Goal: Navigation & Orientation: Find specific page/section

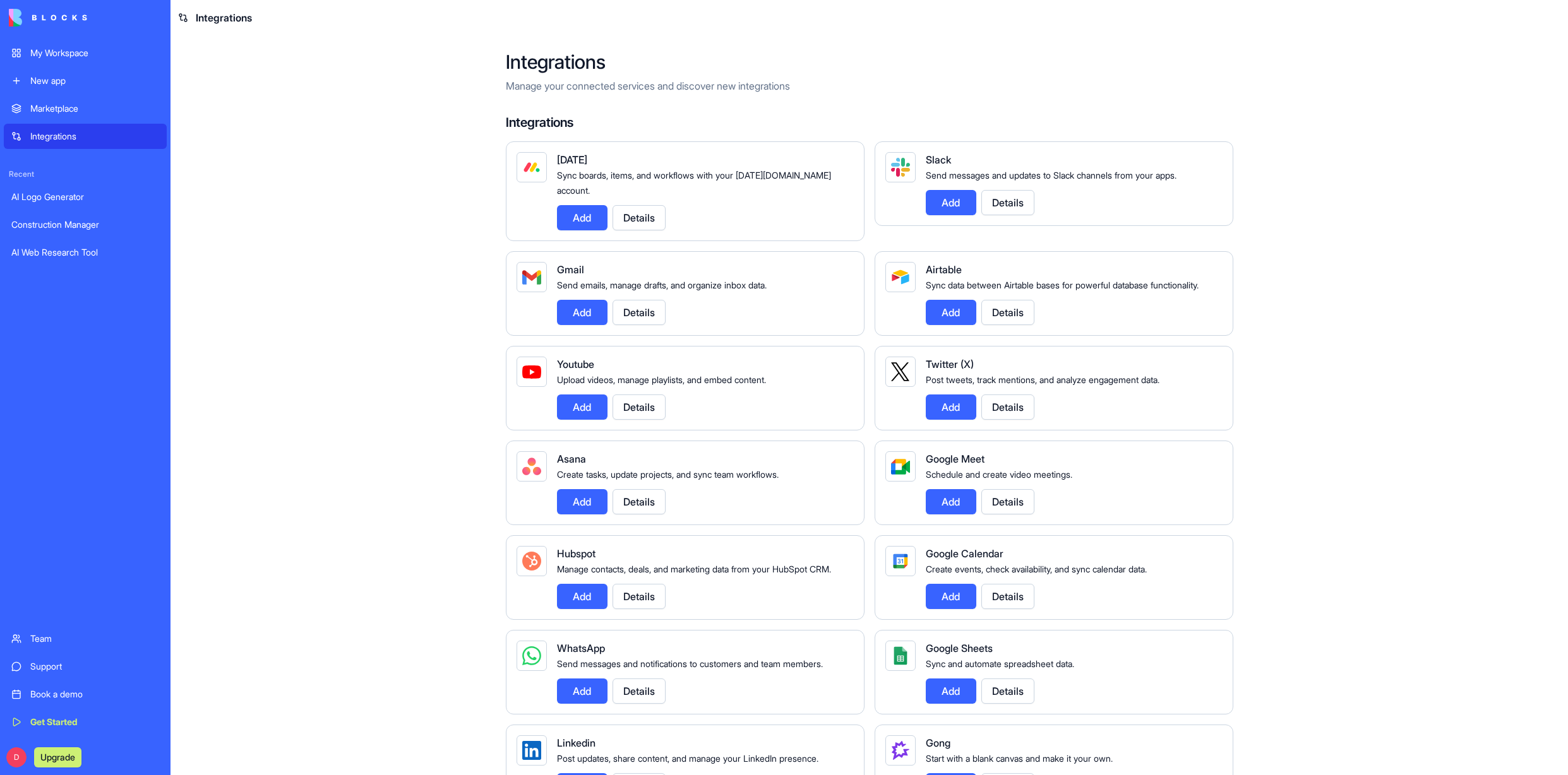
click at [46, 225] on div "Construction Manager" at bounding box center [85, 225] width 147 height 13
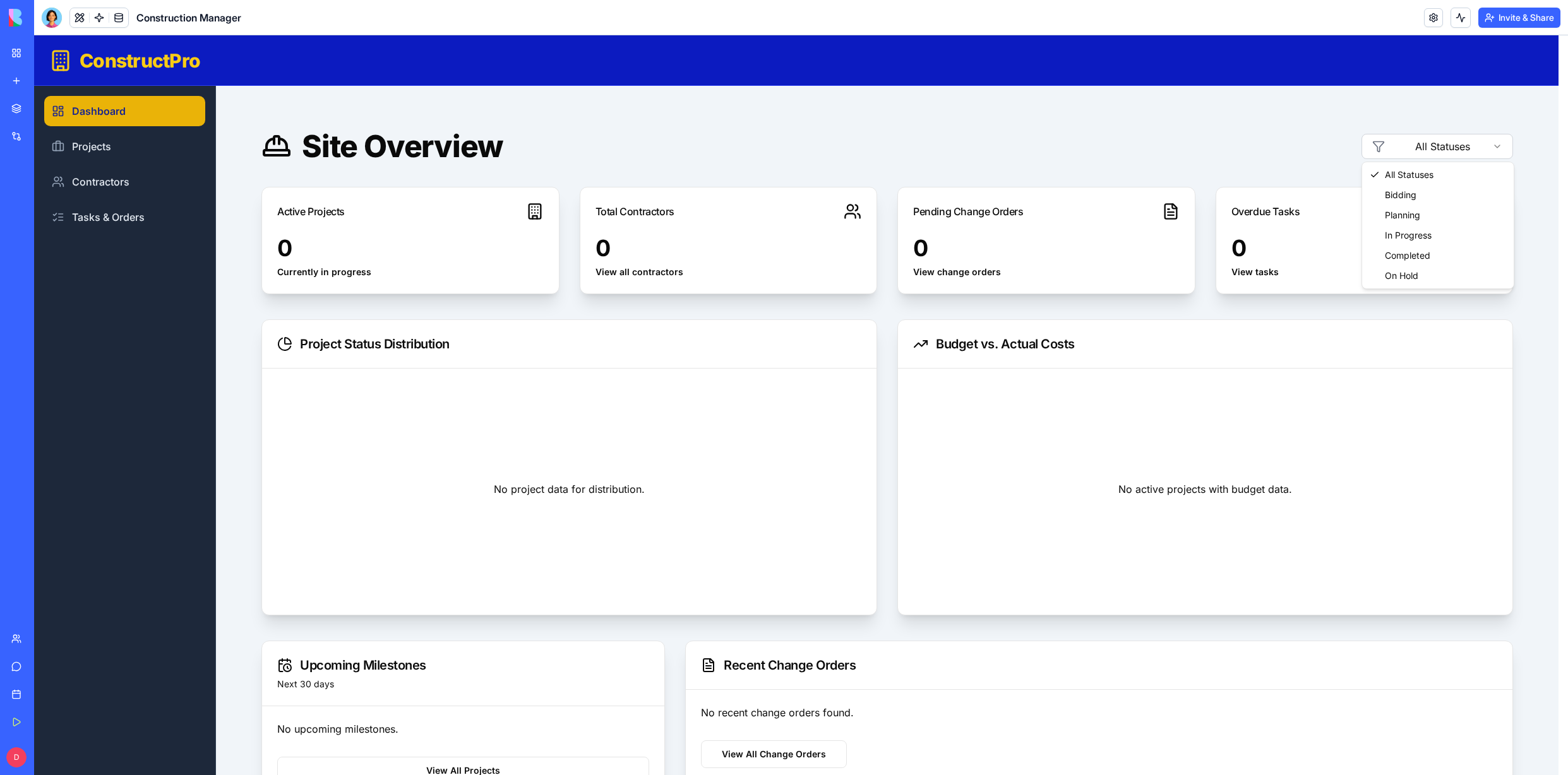
click at [1476, 146] on html "ConstructPro Dashboard Projects Contractors Tasks & Orders Site Overview All St…" at bounding box center [801, 534] width 1534 height 996
click at [76, 145] on link "Projects" at bounding box center [125, 146] width 161 height 31
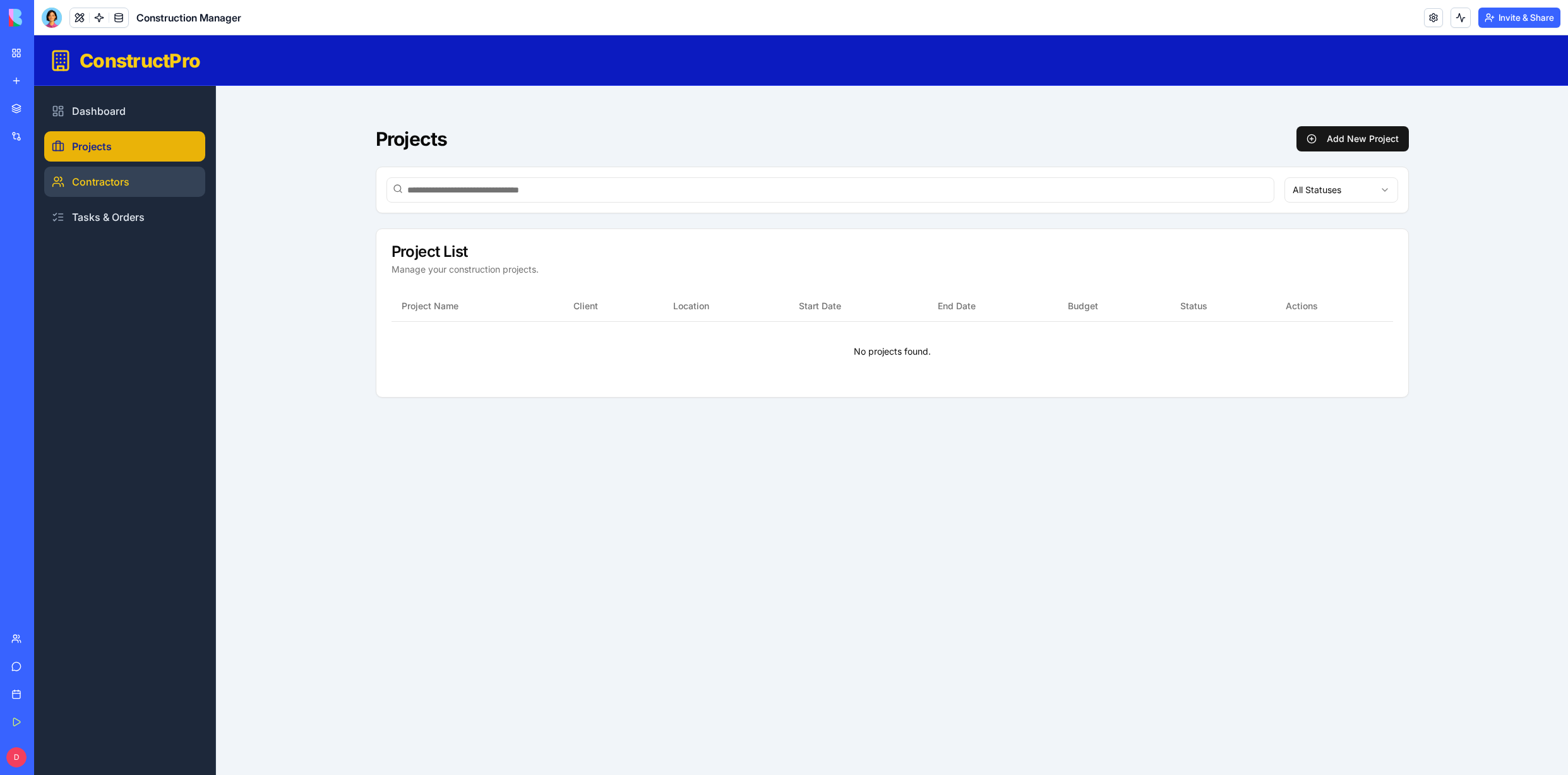
click at [95, 183] on link "Contractors" at bounding box center [125, 182] width 161 height 31
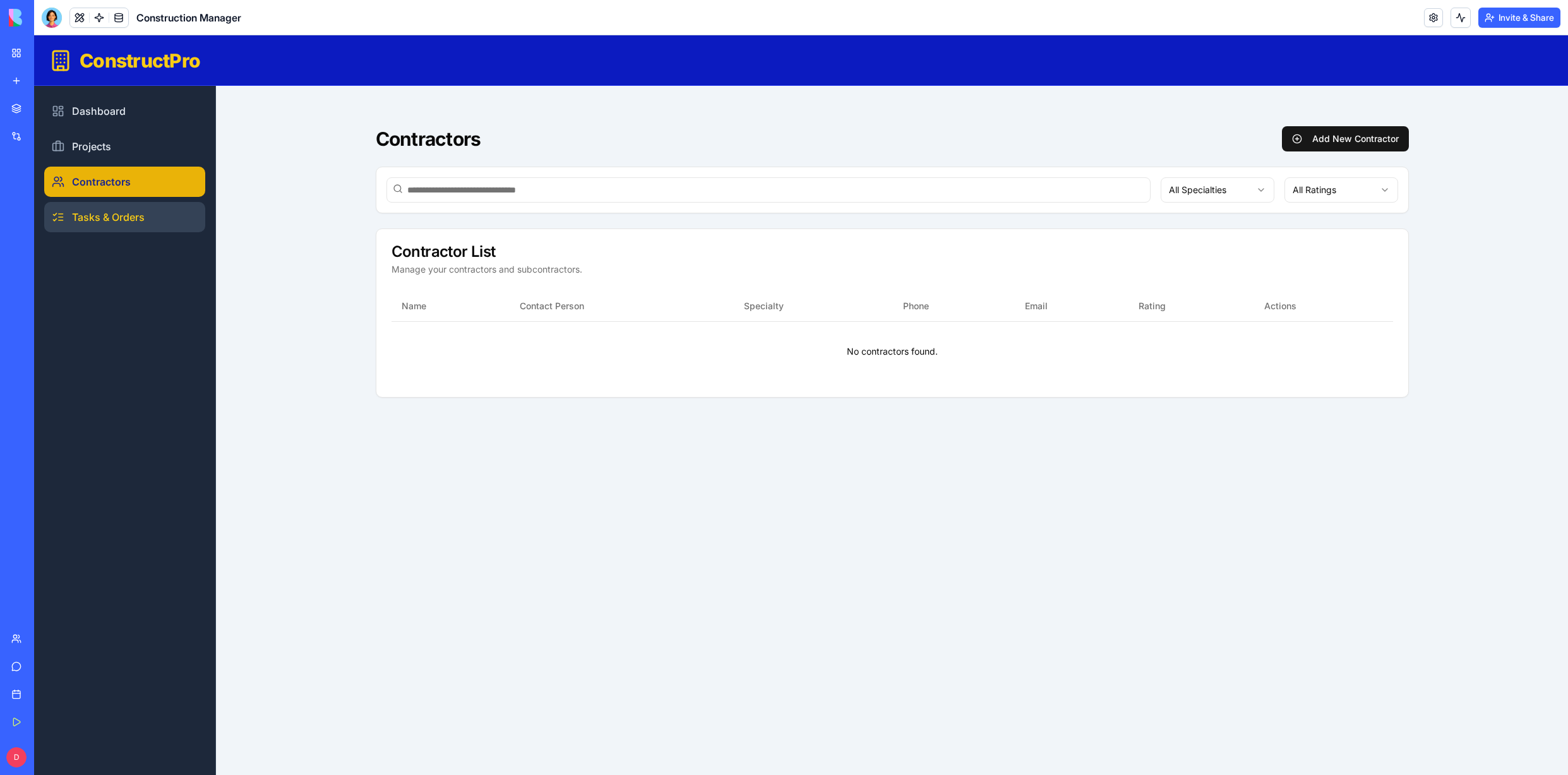
click at [101, 216] on link "Tasks & Orders" at bounding box center [125, 217] width 161 height 31
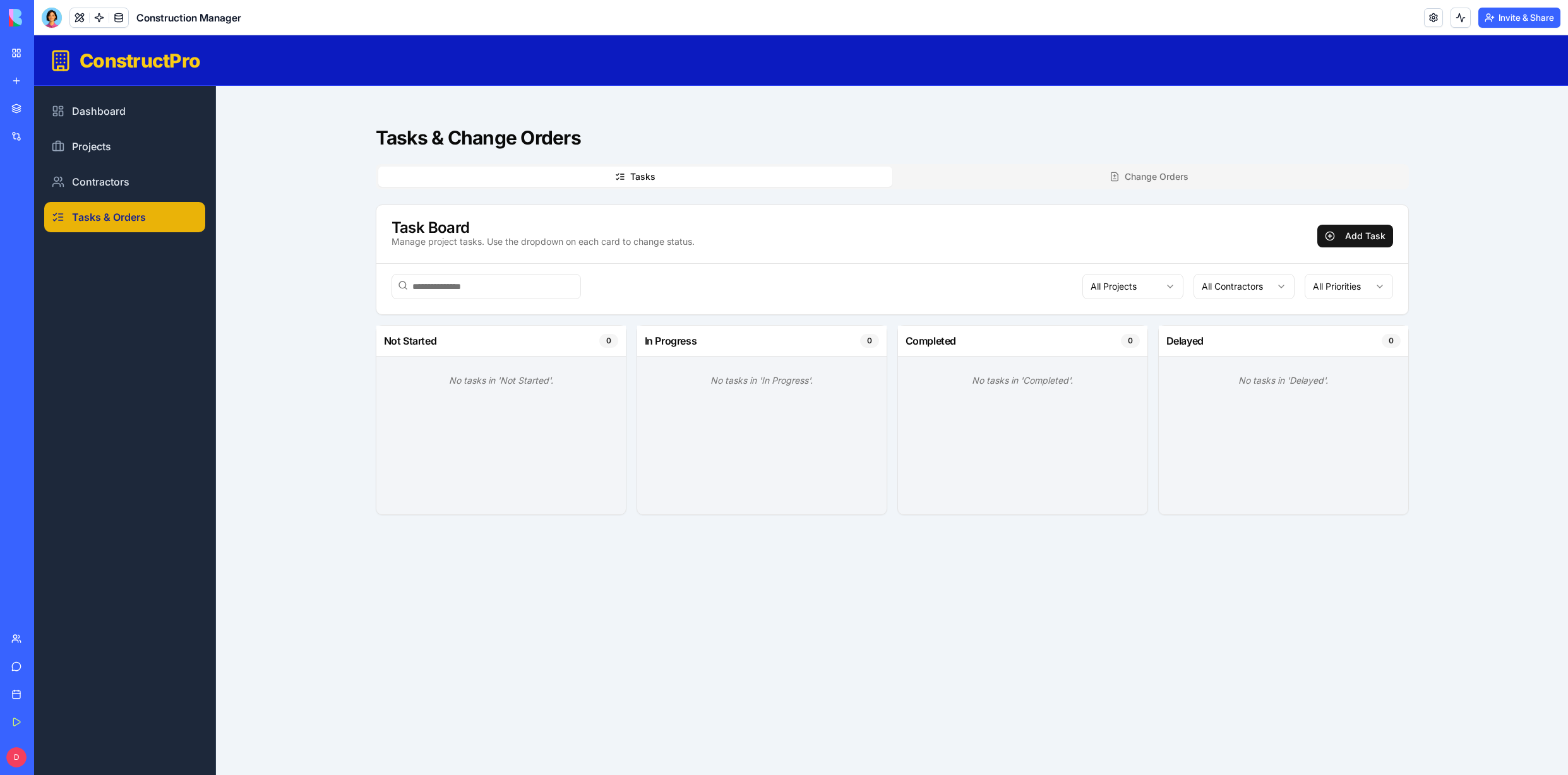
click at [38, 639] on div "Team" at bounding box center [38, 639] width 16 height 13
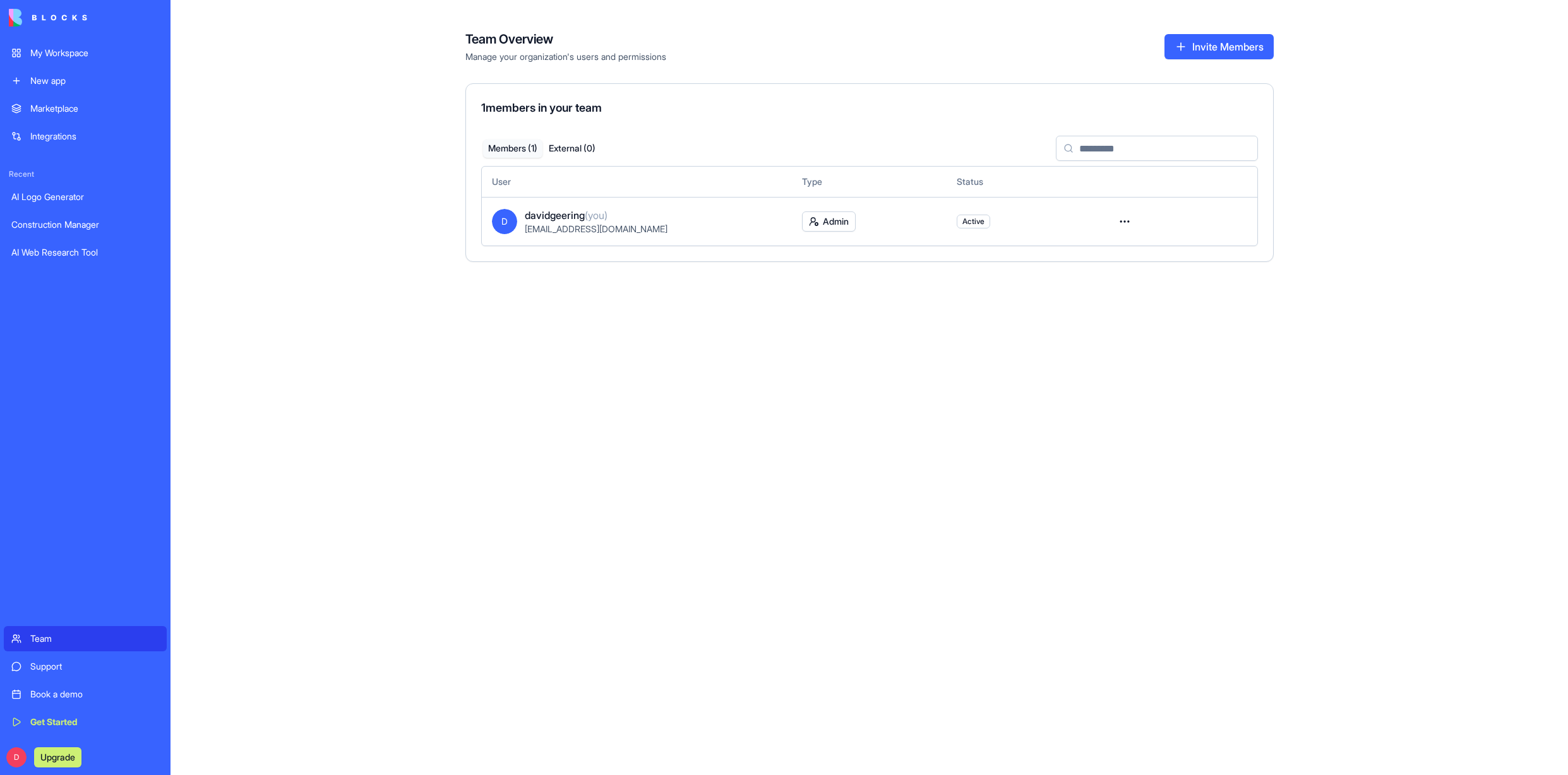
click at [38, 639] on div "Team" at bounding box center [95, 639] width 129 height 13
click at [40, 668] on div "Support" at bounding box center [95, 667] width 129 height 13
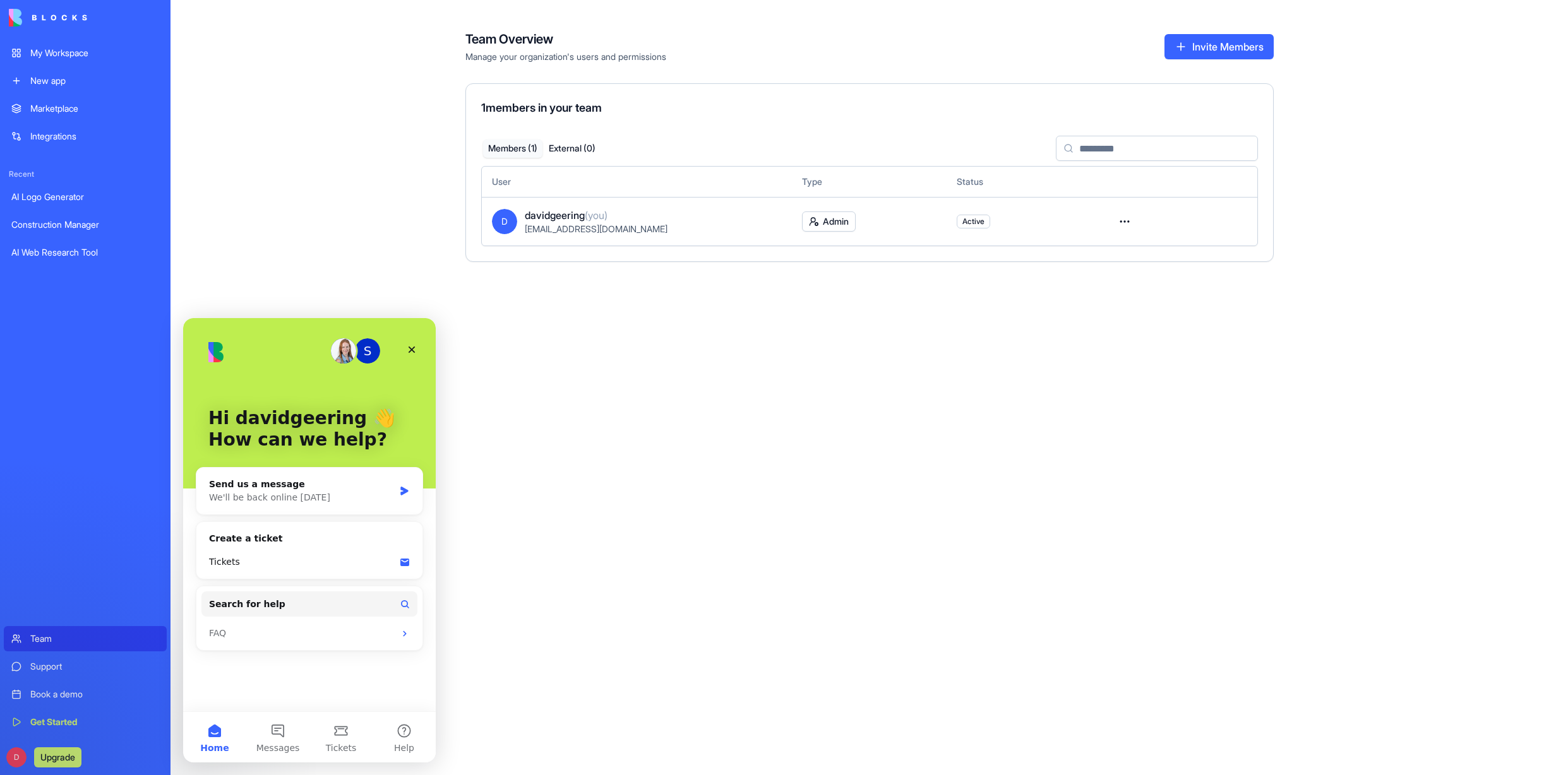
click at [40, 668] on div "Support" at bounding box center [95, 667] width 129 height 13
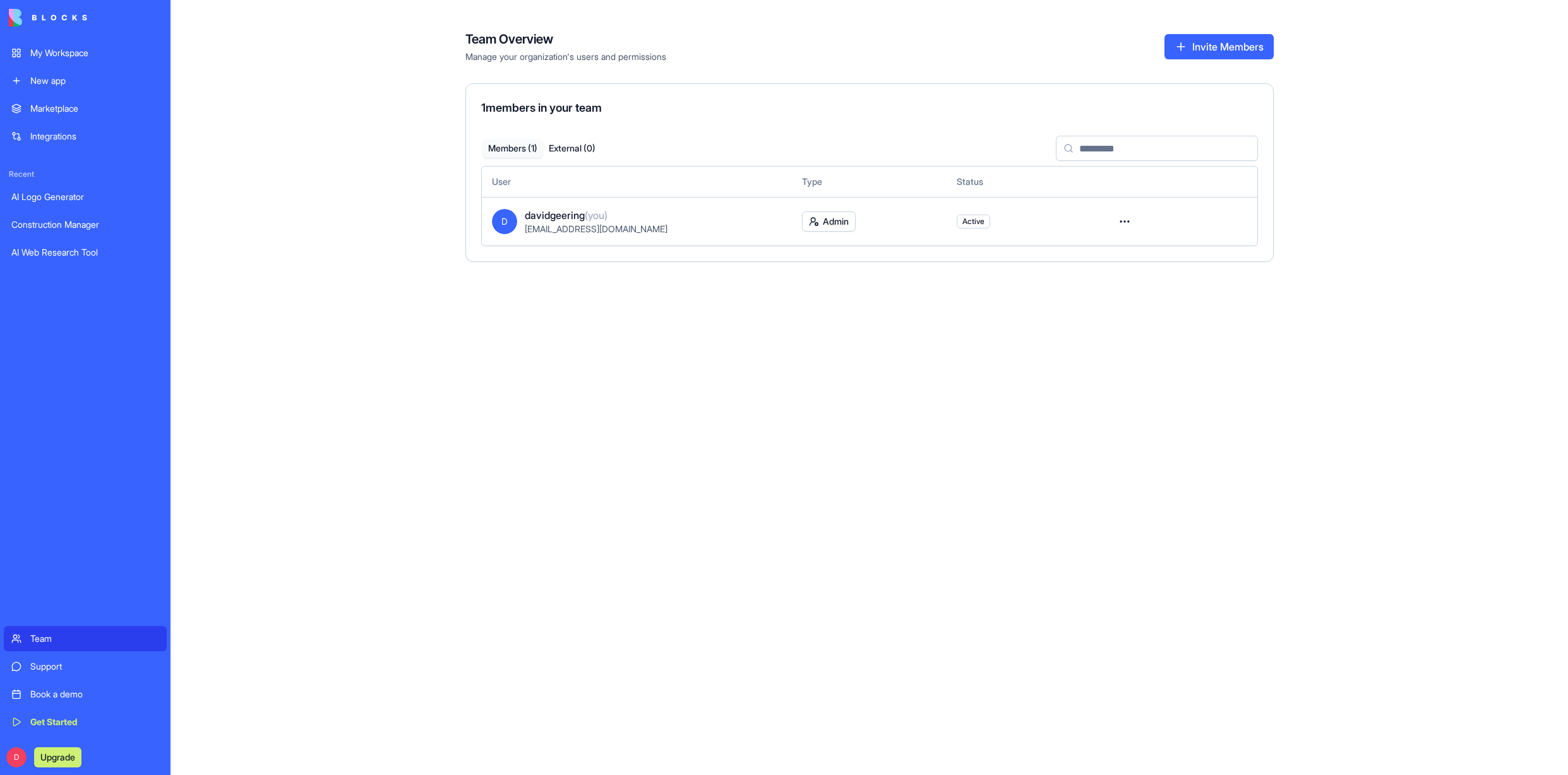
click at [85, 53] on div "My Workspace" at bounding box center [95, 53] width 129 height 13
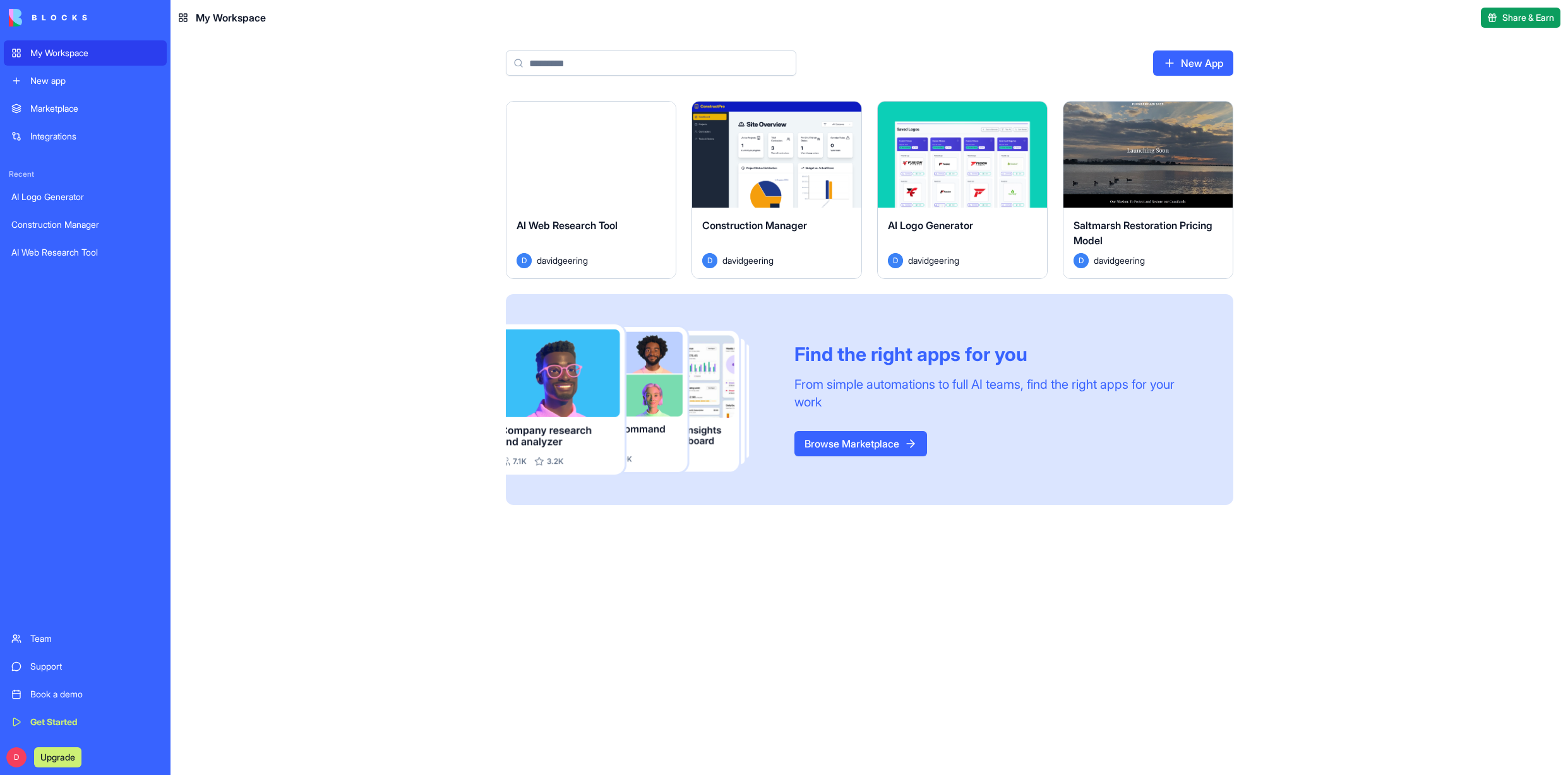
click at [78, 257] on div "AI Web Research Tool" at bounding box center [85, 253] width 147 height 13
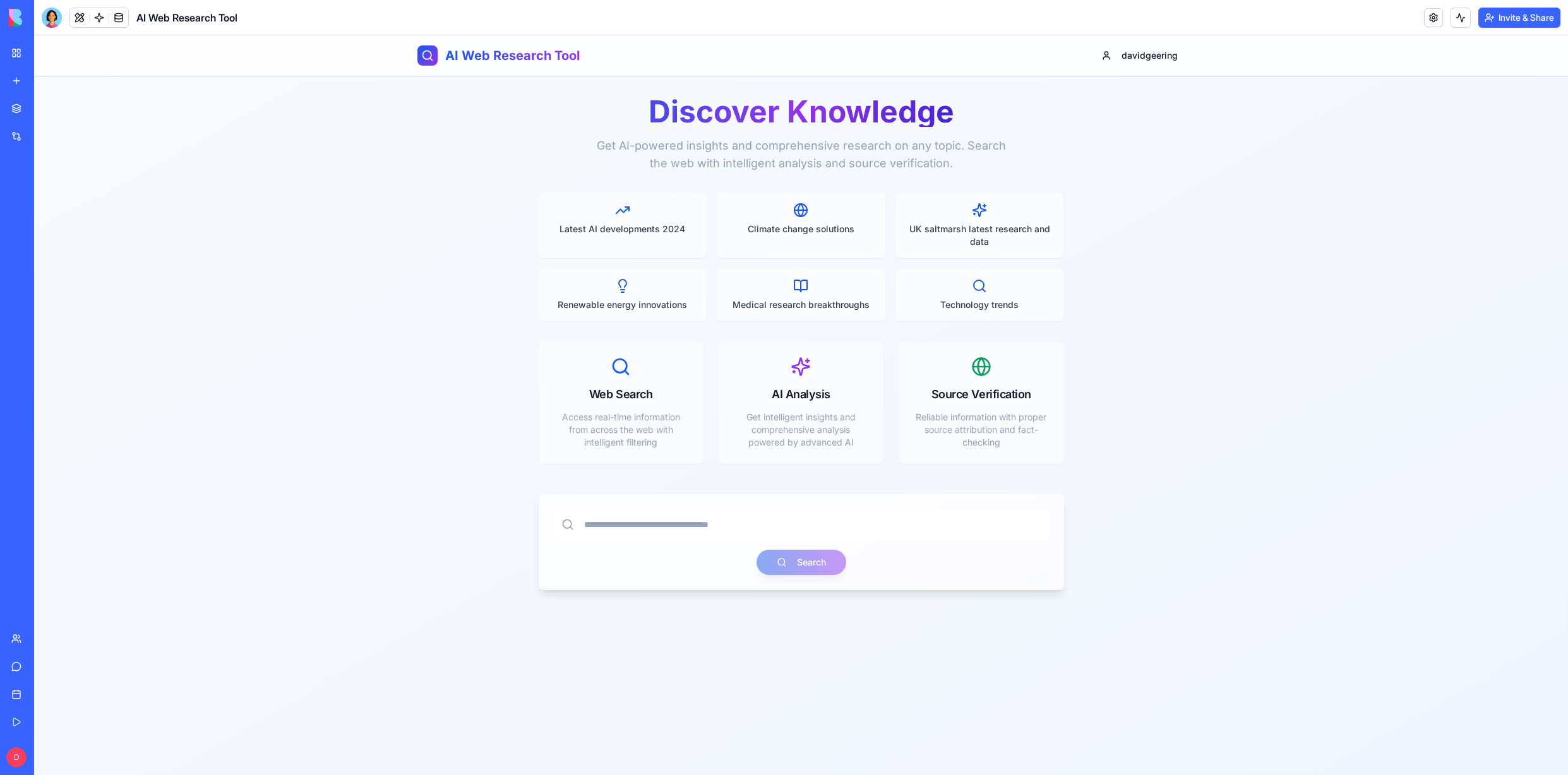
click at [47, 229] on div "Construction Manager" at bounding box center [29, 225] width 36 height 13
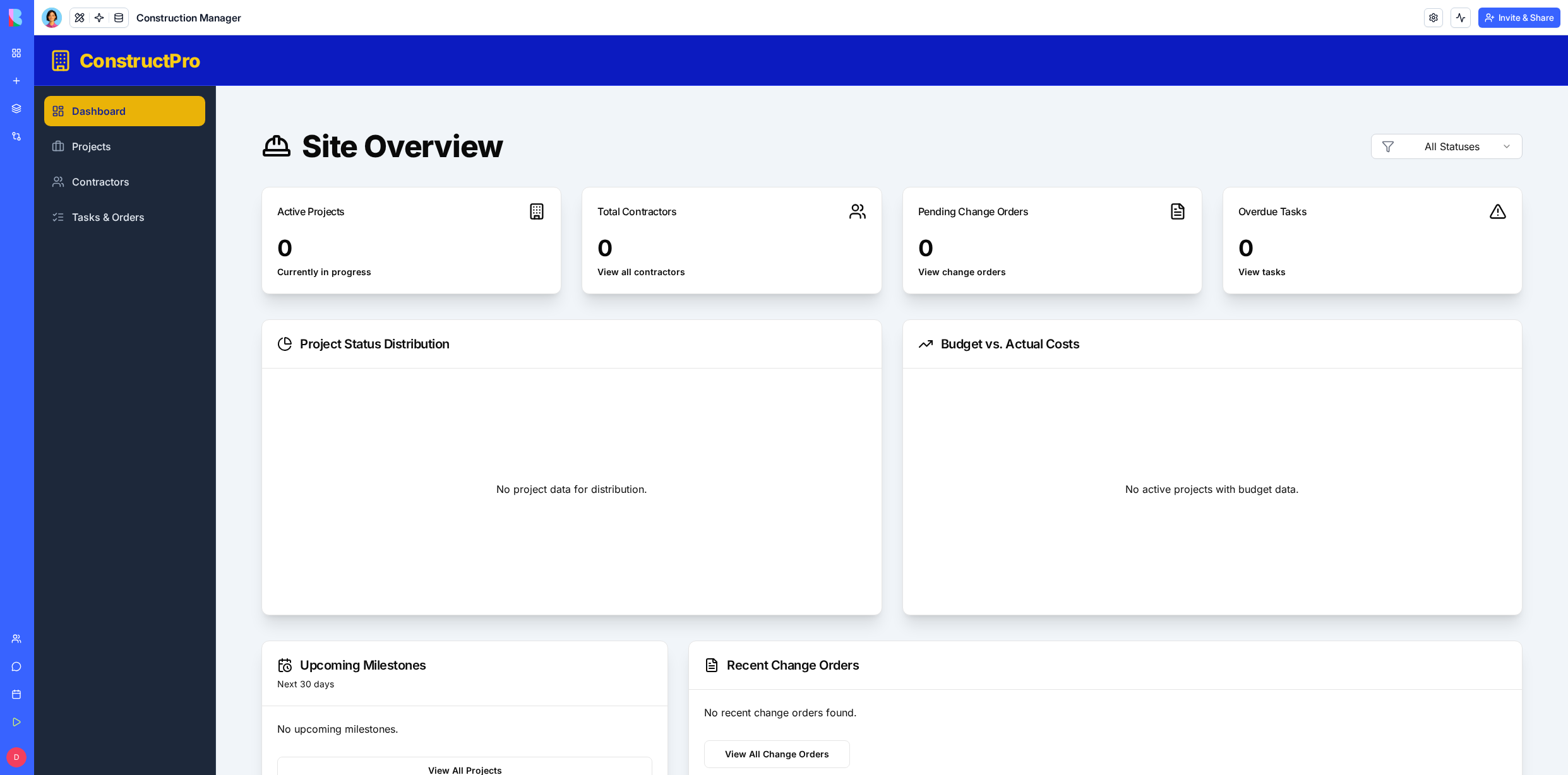
click at [1504, 143] on html "ConstructPro Dashboard Projects Contractors Tasks & Orders Site Overview All St…" at bounding box center [801, 534] width 1534 height 996
click at [1497, 147] on html "ConstructPro Dashboard Projects Contractors Tasks & Orders Site Overview In Pro…" at bounding box center [801, 534] width 1534 height 996
click at [1495, 146] on html "ConstructPro Dashboard Projects Contractors Tasks & Orders Site Overview Comple…" at bounding box center [801, 534] width 1534 height 996
click at [1504, 143] on html "ConstructPro Dashboard Projects Contractors Tasks & Orders Site Overview Planni…" at bounding box center [801, 534] width 1534 height 996
click at [95, 181] on link "Contractors" at bounding box center [125, 182] width 161 height 31
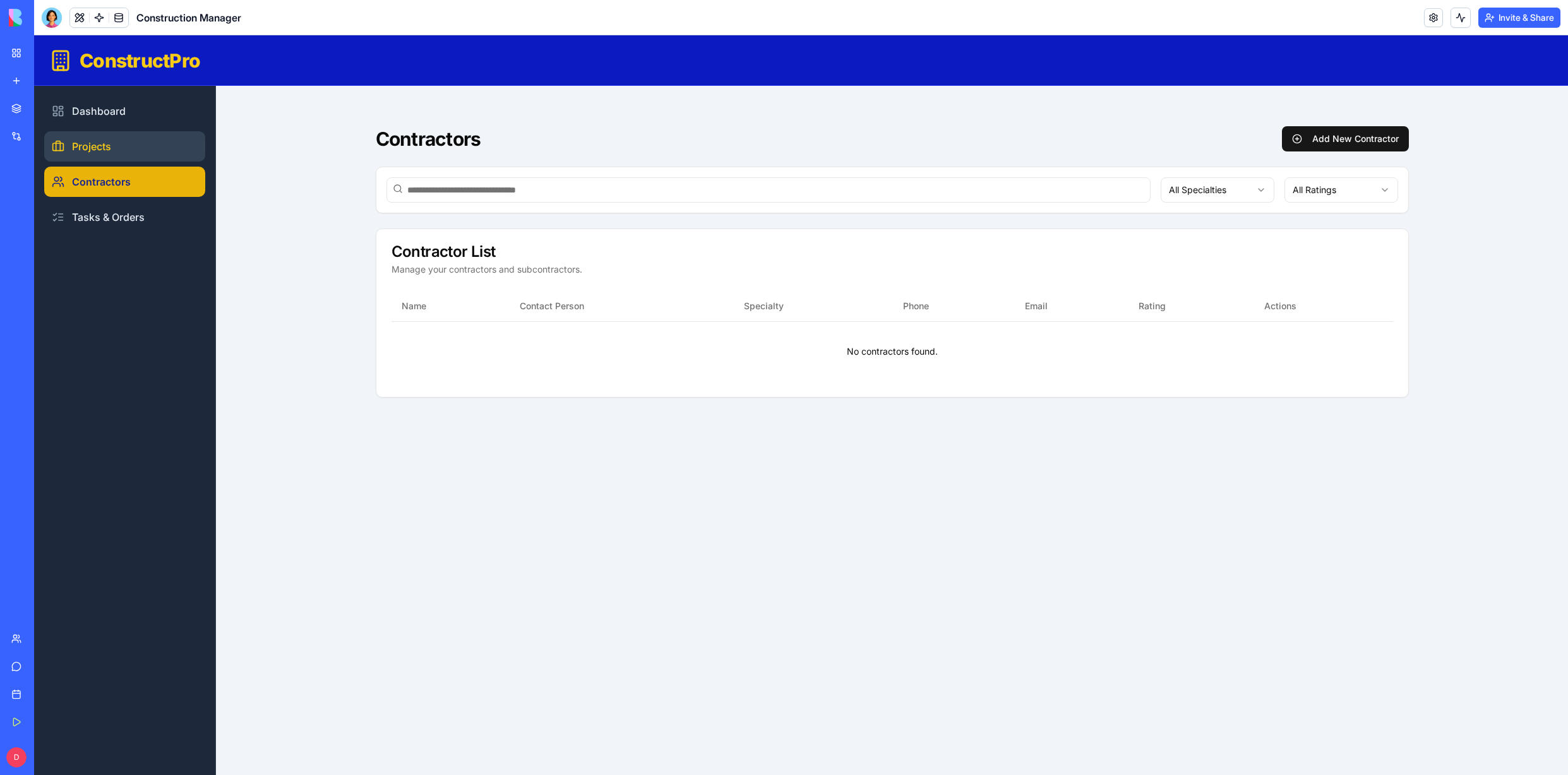
click at [95, 142] on link "Projects" at bounding box center [125, 146] width 161 height 31
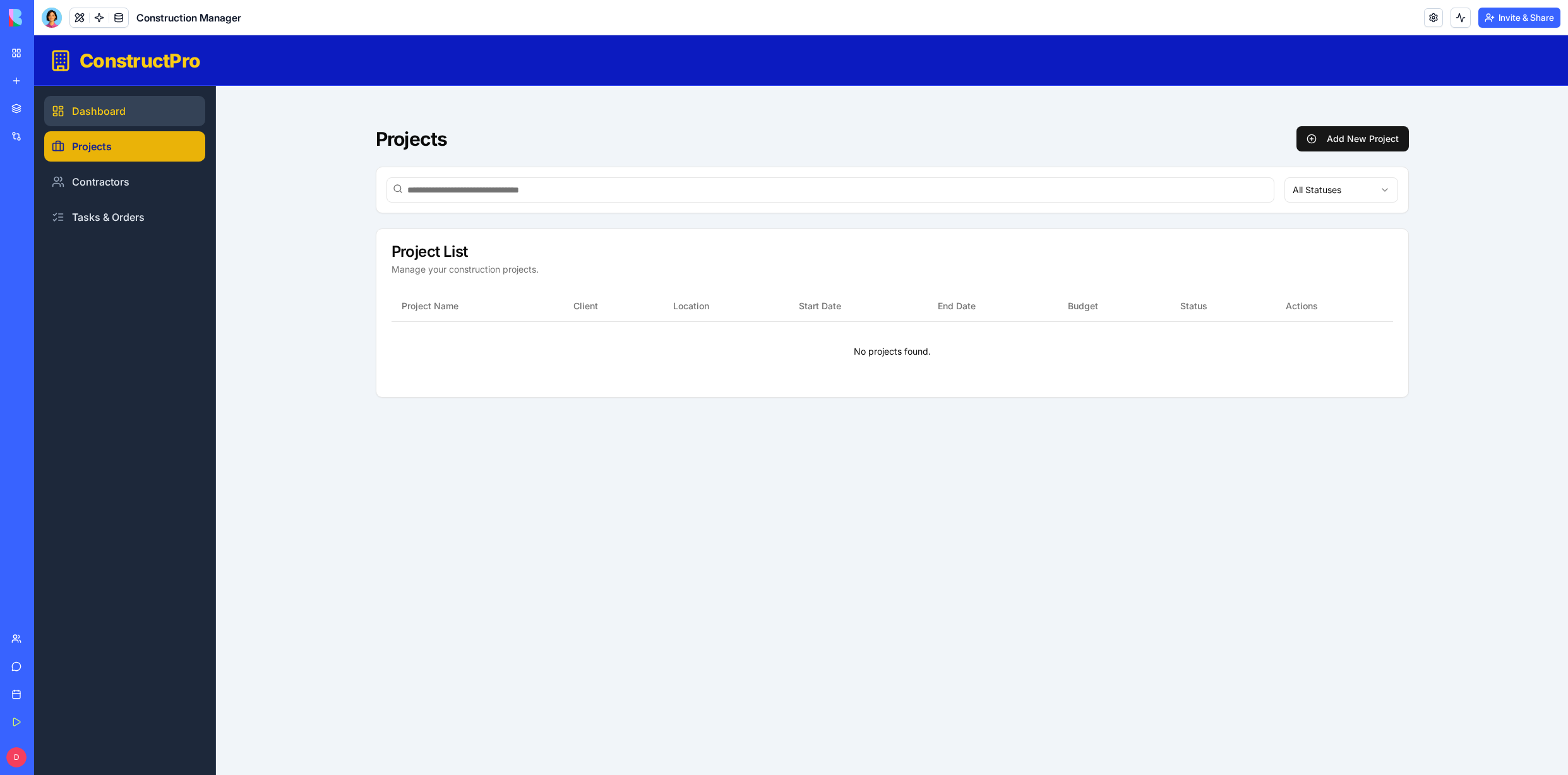
click at [94, 116] on link "Dashboard" at bounding box center [125, 111] width 161 height 31
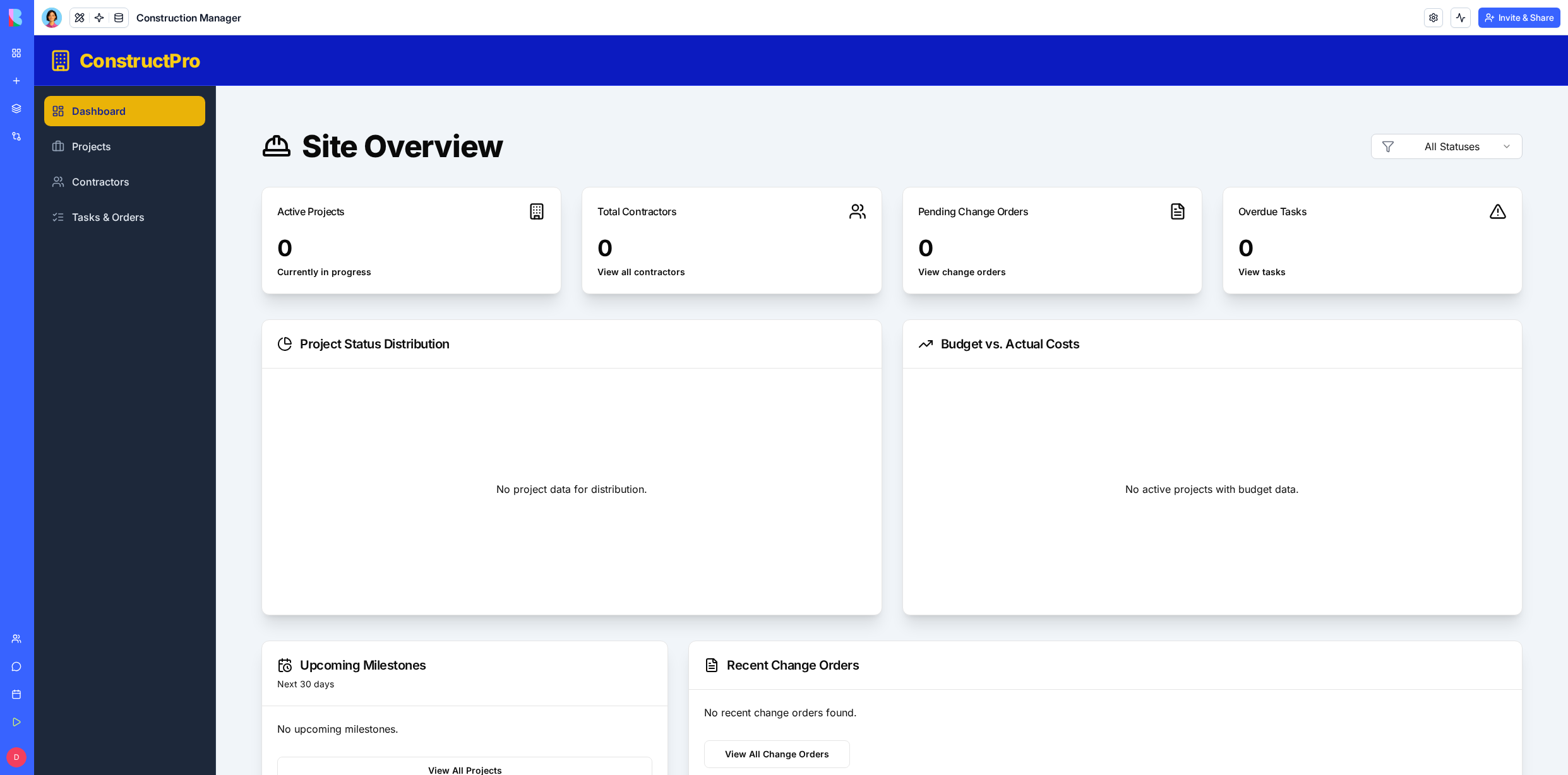
click at [27, 197] on div "AI Logo Generator" at bounding box center [29, 197] width 36 height 13
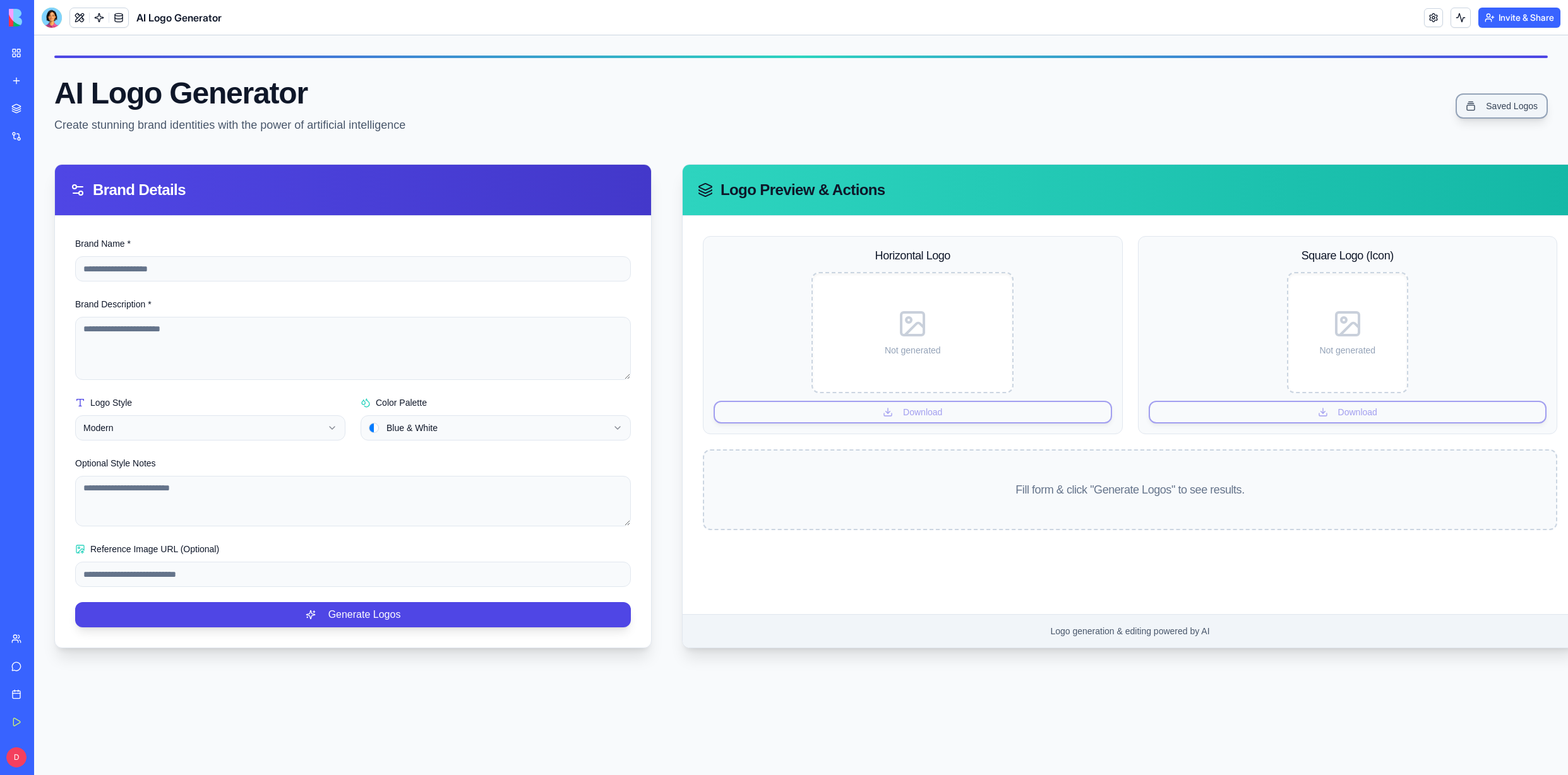
click at [1492, 103] on link "Saved Logos" at bounding box center [1501, 105] width 92 height 25
